Goal: Information Seeking & Learning: Learn about a topic

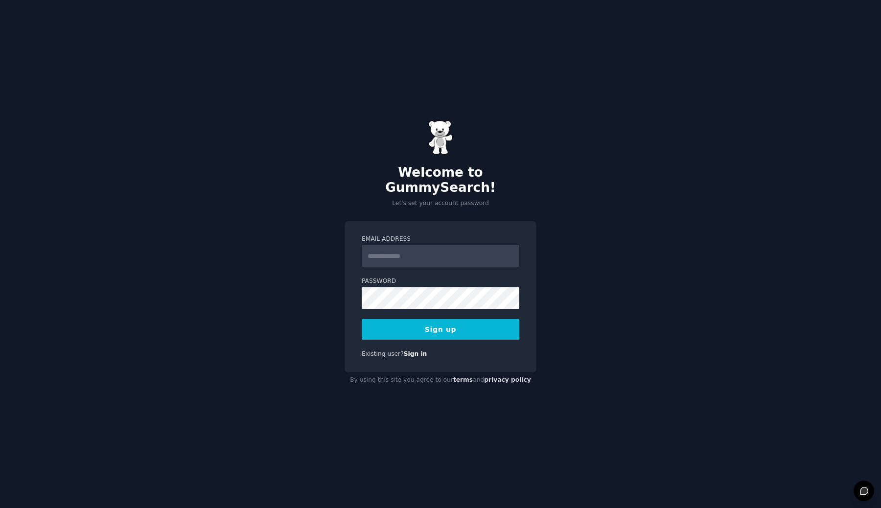
click at [379, 251] on input "Email Address" at bounding box center [441, 256] width 158 height 22
type input "**********"
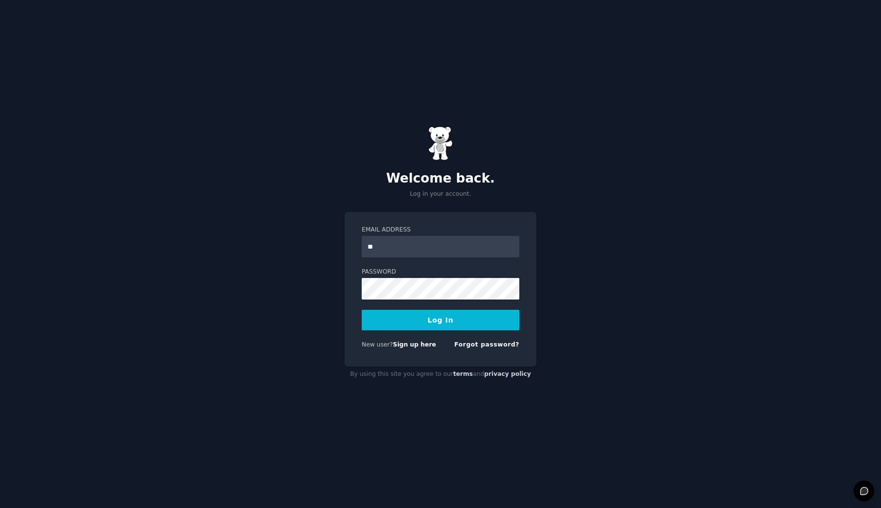
type input "**********"
click at [396, 315] on button "Log In" at bounding box center [441, 320] width 158 height 21
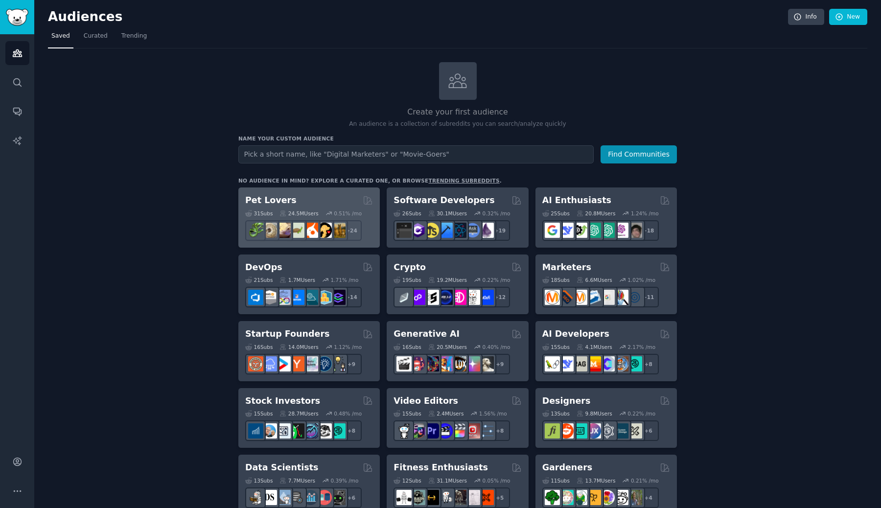
click at [334, 198] on div "Pet Lovers" at bounding box center [309, 200] width 128 height 12
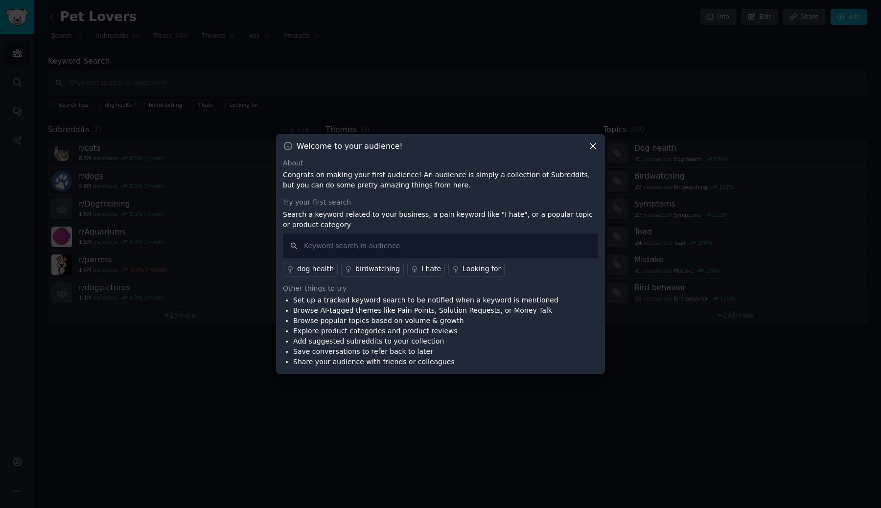
click at [593, 143] on icon at bounding box center [593, 146] width 10 height 10
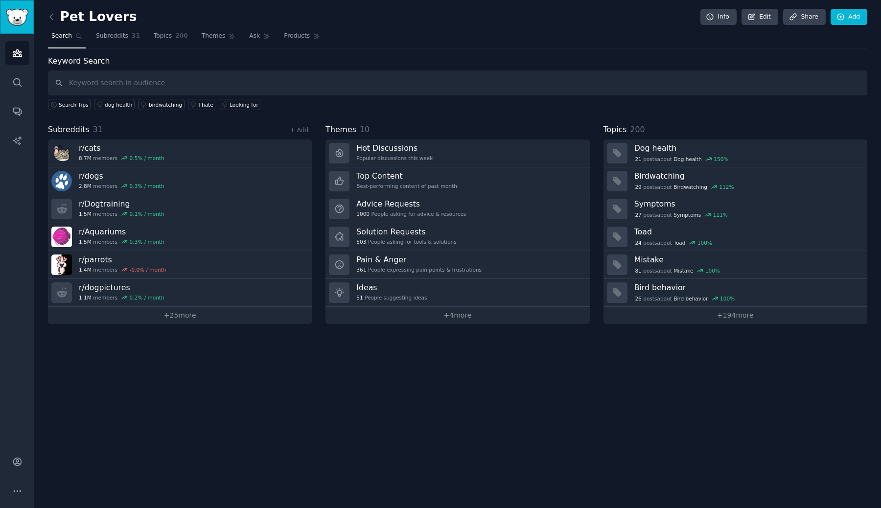
click at [13, 10] on img "Sidebar" at bounding box center [17, 17] width 23 height 17
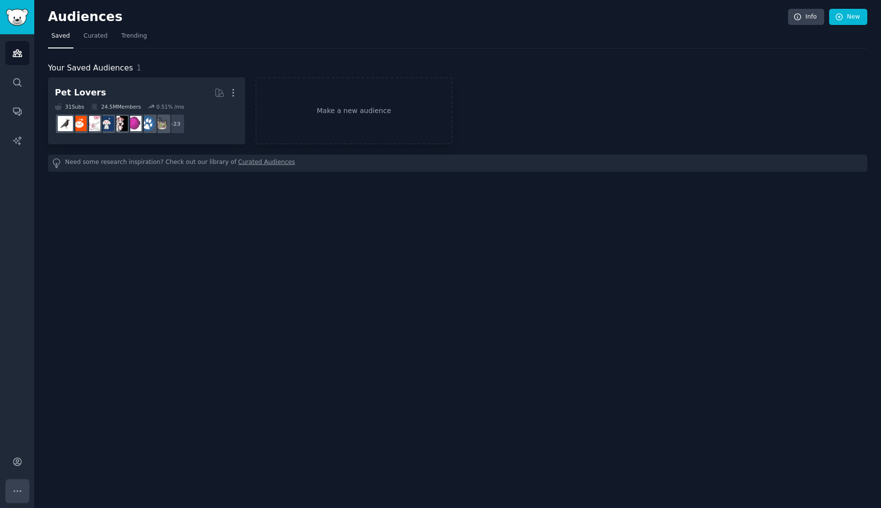
click at [11, 494] on button "More" at bounding box center [17, 491] width 24 height 24
click at [23, 20] on img "Sidebar" at bounding box center [17, 17] width 23 height 17
click at [23, 80] on link "Search" at bounding box center [17, 82] width 24 height 24
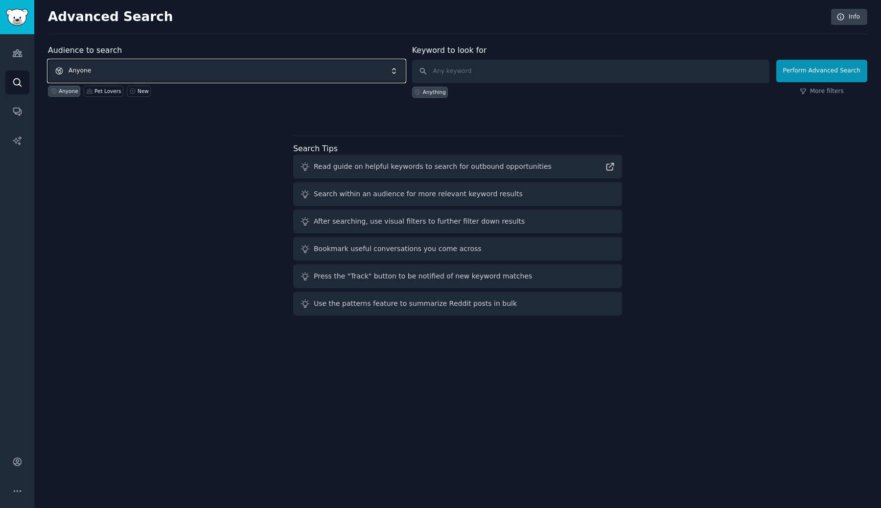
click at [155, 73] on span "Anyone" at bounding box center [226, 71] width 357 height 23
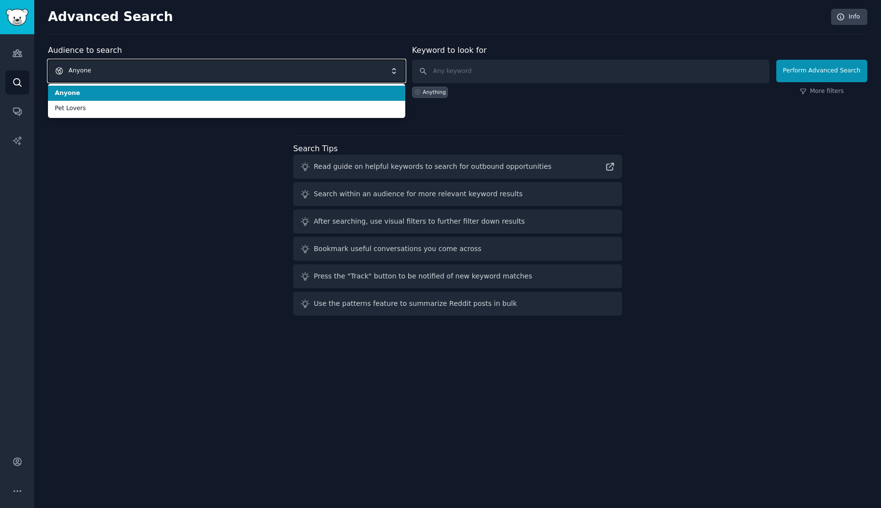
click at [289, 67] on span "Anyone" at bounding box center [226, 71] width 357 height 23
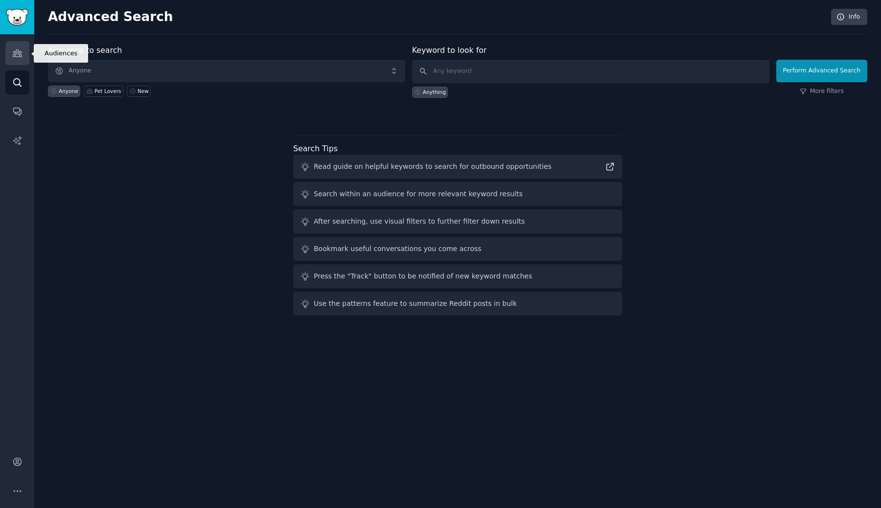
click at [18, 54] on icon "Sidebar" at bounding box center [17, 53] width 9 height 7
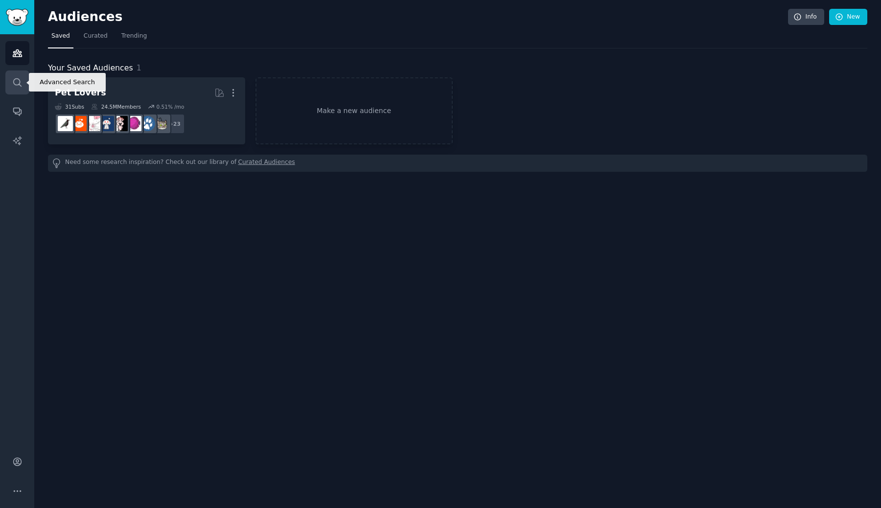
click at [20, 78] on icon "Sidebar" at bounding box center [17, 82] width 10 height 10
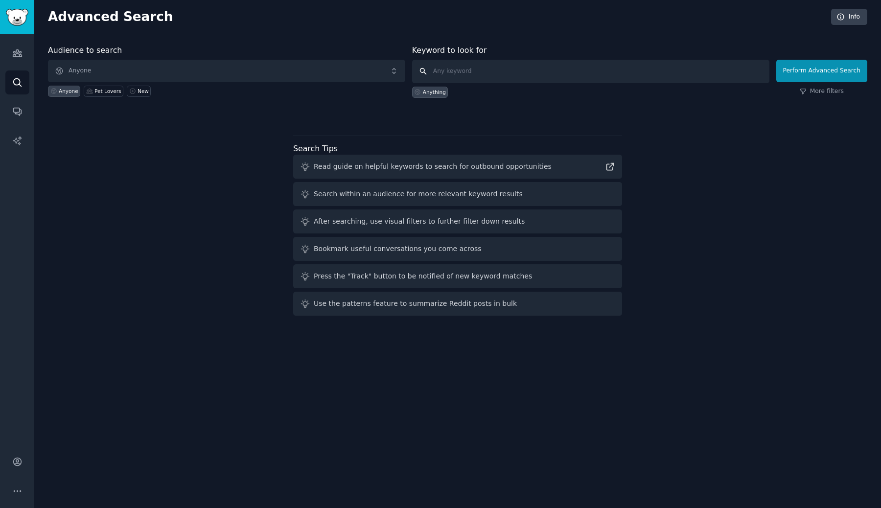
click at [486, 71] on input "text" at bounding box center [590, 71] width 357 height 23
type input "stock"
